Goal: Task Accomplishment & Management: Use online tool/utility

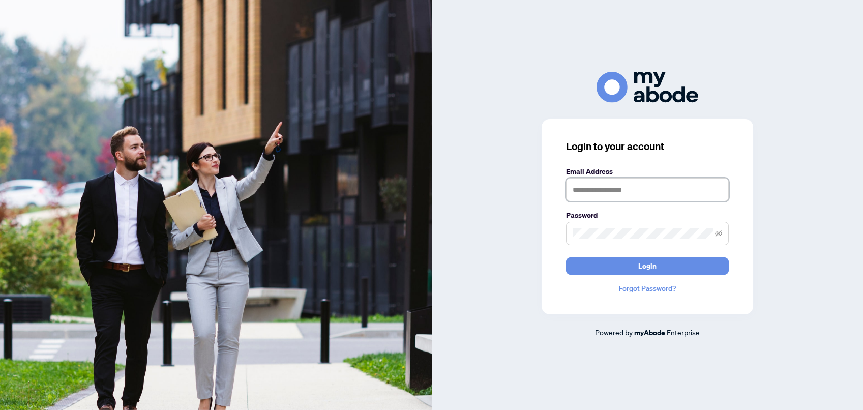
click at [613, 192] on input "text" at bounding box center [647, 189] width 163 height 23
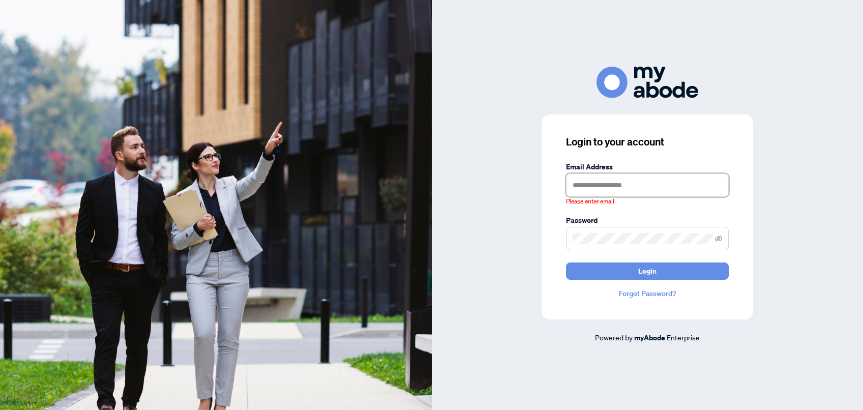
type input "**********"
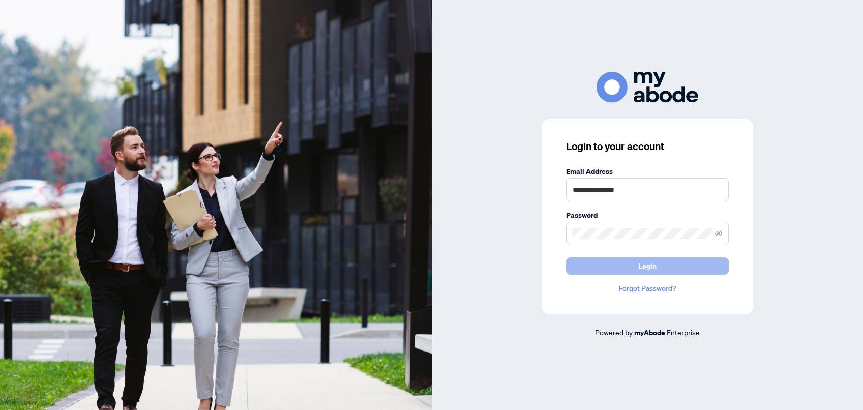
click at [690, 264] on button "Login" at bounding box center [647, 265] width 163 height 17
click at [663, 268] on button "Login" at bounding box center [647, 265] width 163 height 17
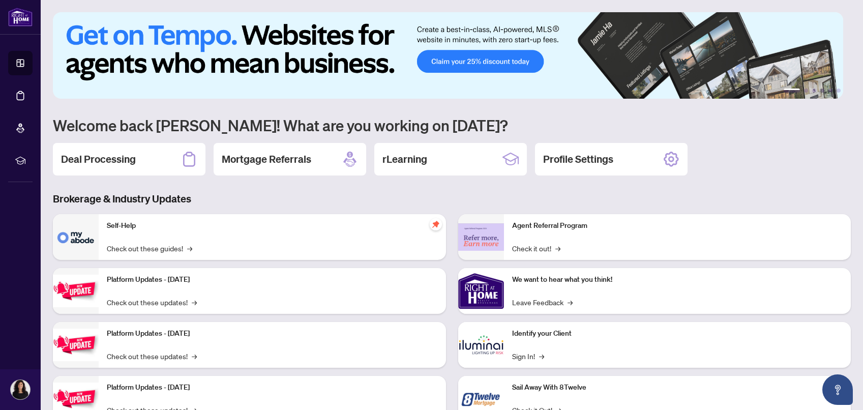
click at [141, 147] on div "Deal Processing" at bounding box center [129, 159] width 153 height 33
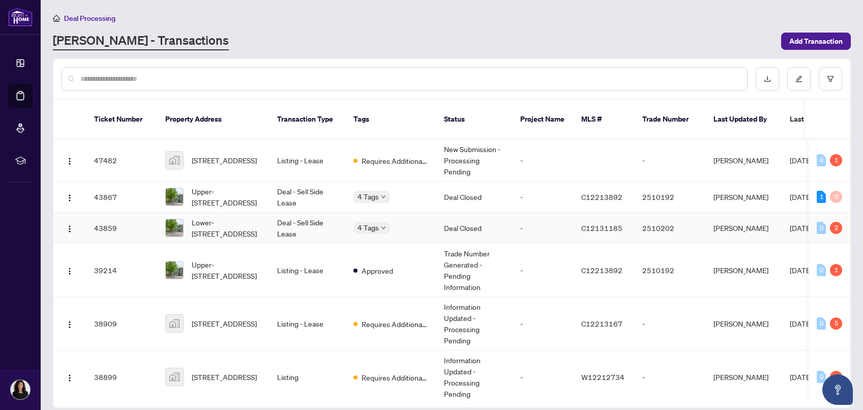
click at [206, 217] on span "Lower-[STREET_ADDRESS]" at bounding box center [226, 228] width 69 height 22
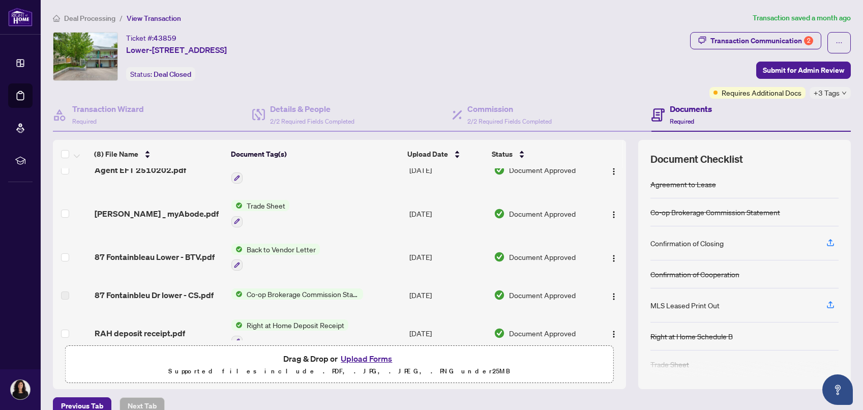
scroll to position [20, 0]
click at [710, 40] on div "Transaction Communication 2" at bounding box center [761, 41] width 103 height 16
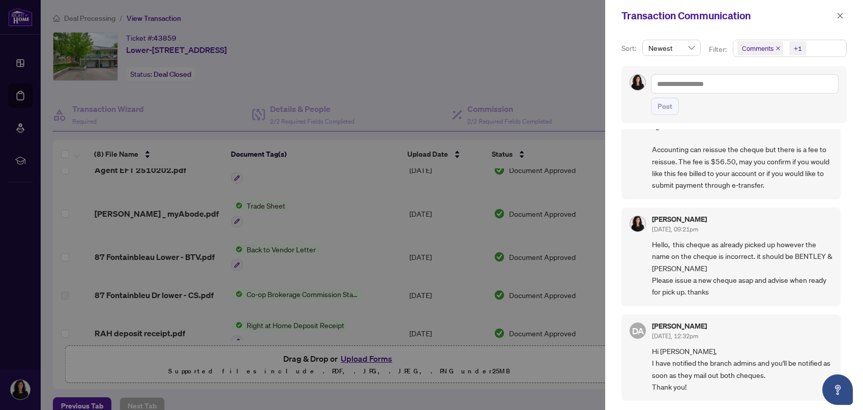
scroll to position [522, 0]
click at [335, 104] on div at bounding box center [431, 205] width 863 height 410
click at [236, 89] on div at bounding box center [431, 205] width 863 height 410
click at [837, 23] on span "button" at bounding box center [839, 16] width 7 height 16
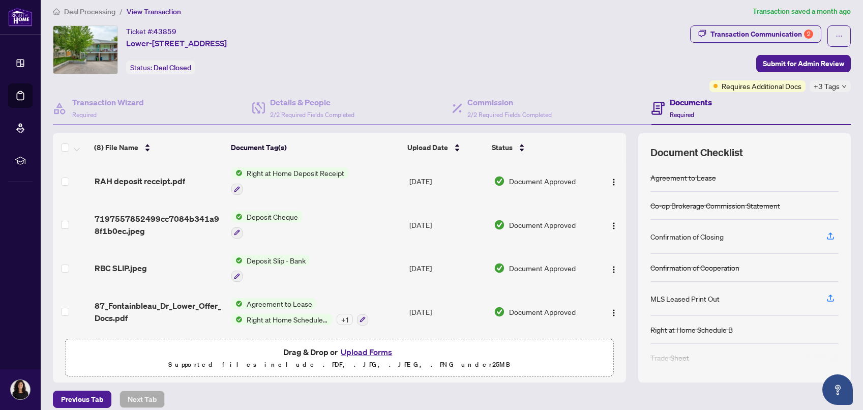
scroll to position [16, 0]
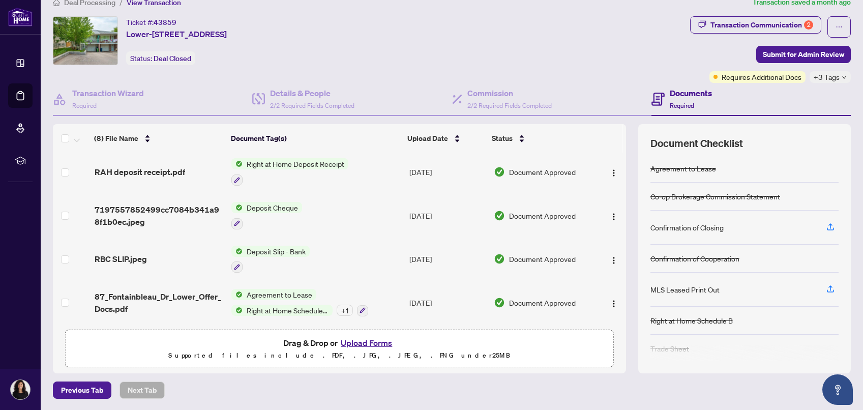
click at [151, 294] on span "87_Fontainbleau_Dr_Lower_Offer_Docs.pdf" at bounding box center [159, 302] width 129 height 24
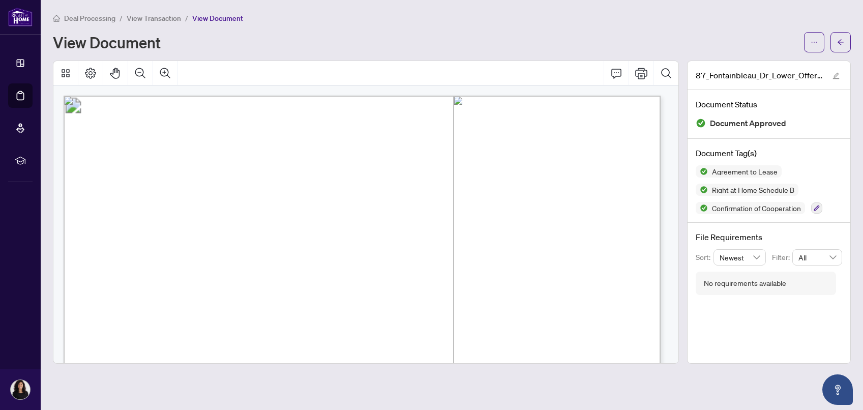
drag, startPoint x: 104, startPoint y: 220, endPoint x: 266, endPoint y: 214, distance: 162.8
click at [266, 96] on p "Form 324 Revised 2025 Page 1 of 2 The trademarks REALTOR®, REALTORS®, MLS®, Mul…" at bounding box center [636, 96] width 1145 height 0
click at [266, 215] on span "Violet, [PERSON_NAME] [PERSON_NAME]" at bounding box center [250, 216] width 186 height 9
drag, startPoint x: 220, startPoint y: 215, endPoint x: 157, endPoint y: 215, distance: 62.5
click at [157, 215] on span "Violet, [PERSON_NAME] [PERSON_NAME]" at bounding box center [250, 216] width 186 height 9
